Goal: Task Accomplishment & Management: Use online tool/utility

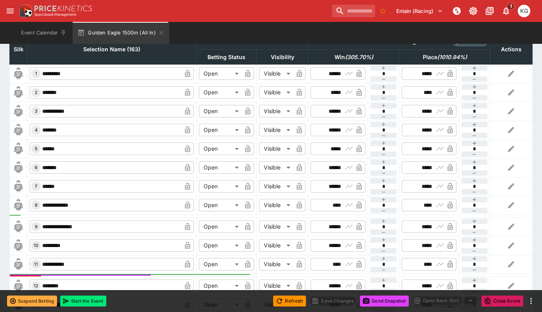
scroll to position [391, 0]
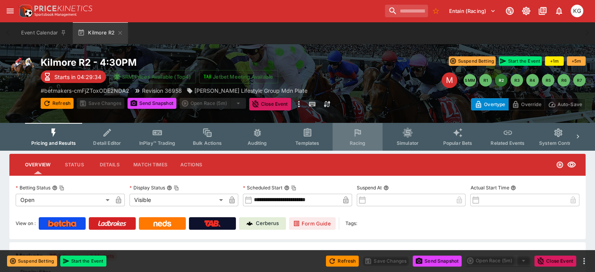
click at [357, 142] on span "Racing" at bounding box center [357, 143] width 16 height 6
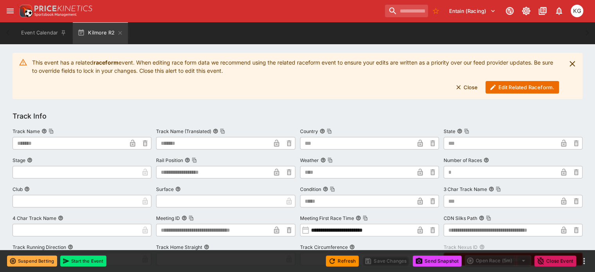
scroll to position [117, 0]
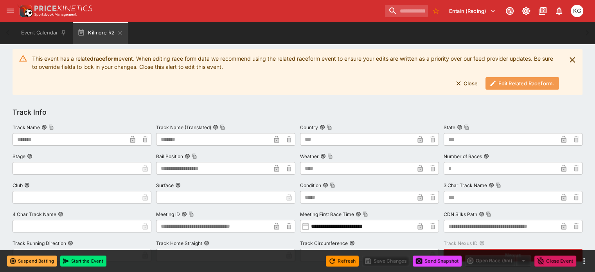
click at [509, 80] on button "Edit Related Raceform." at bounding box center [522, 83] width 74 height 13
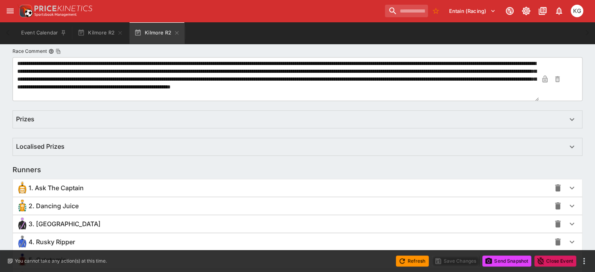
scroll to position [471, 0]
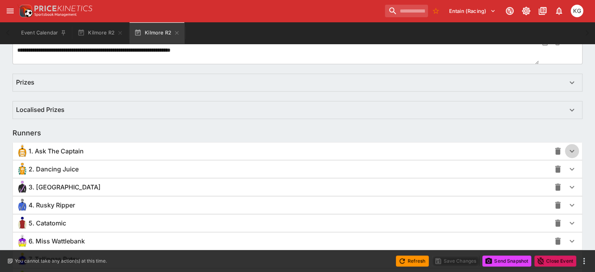
click at [567, 153] on icon "button" at bounding box center [571, 150] width 9 height 9
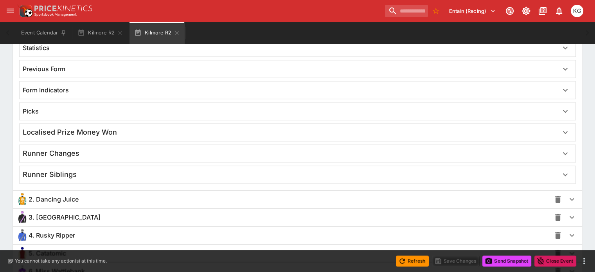
scroll to position [1052, 0]
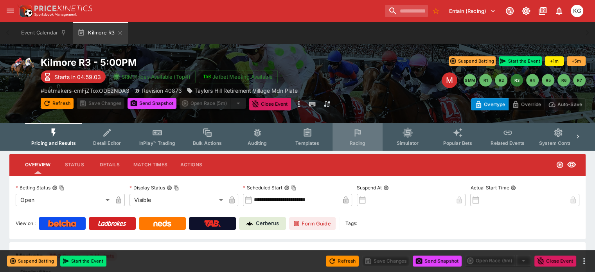
click at [365, 141] on span "Racing" at bounding box center [357, 143] width 16 height 6
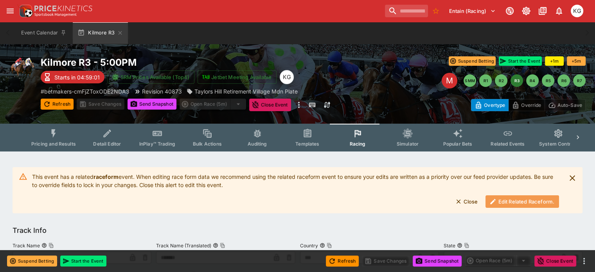
click at [526, 200] on button "Edit Related Raceform." at bounding box center [522, 201] width 74 height 13
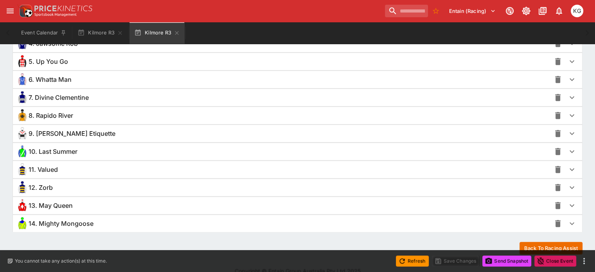
scroll to position [641, 0]
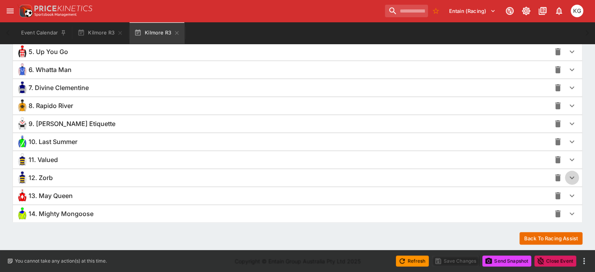
click at [567, 173] on icon "button" at bounding box center [571, 177] width 9 height 9
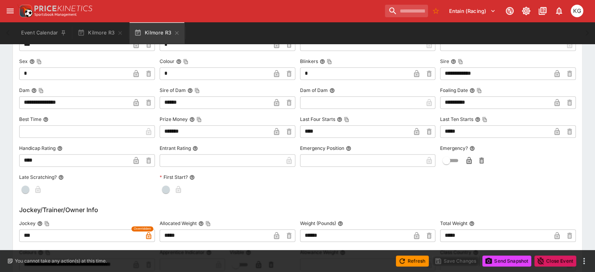
scroll to position [877, 0]
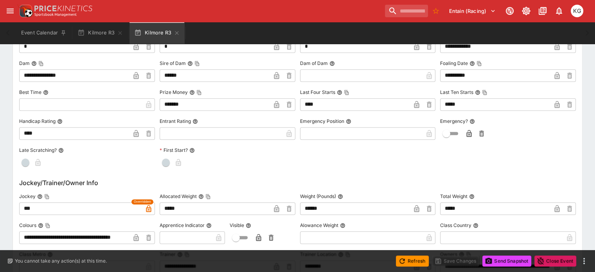
type input "*****"
type input "*********"
